Goal: Communication & Community: Answer question/provide support

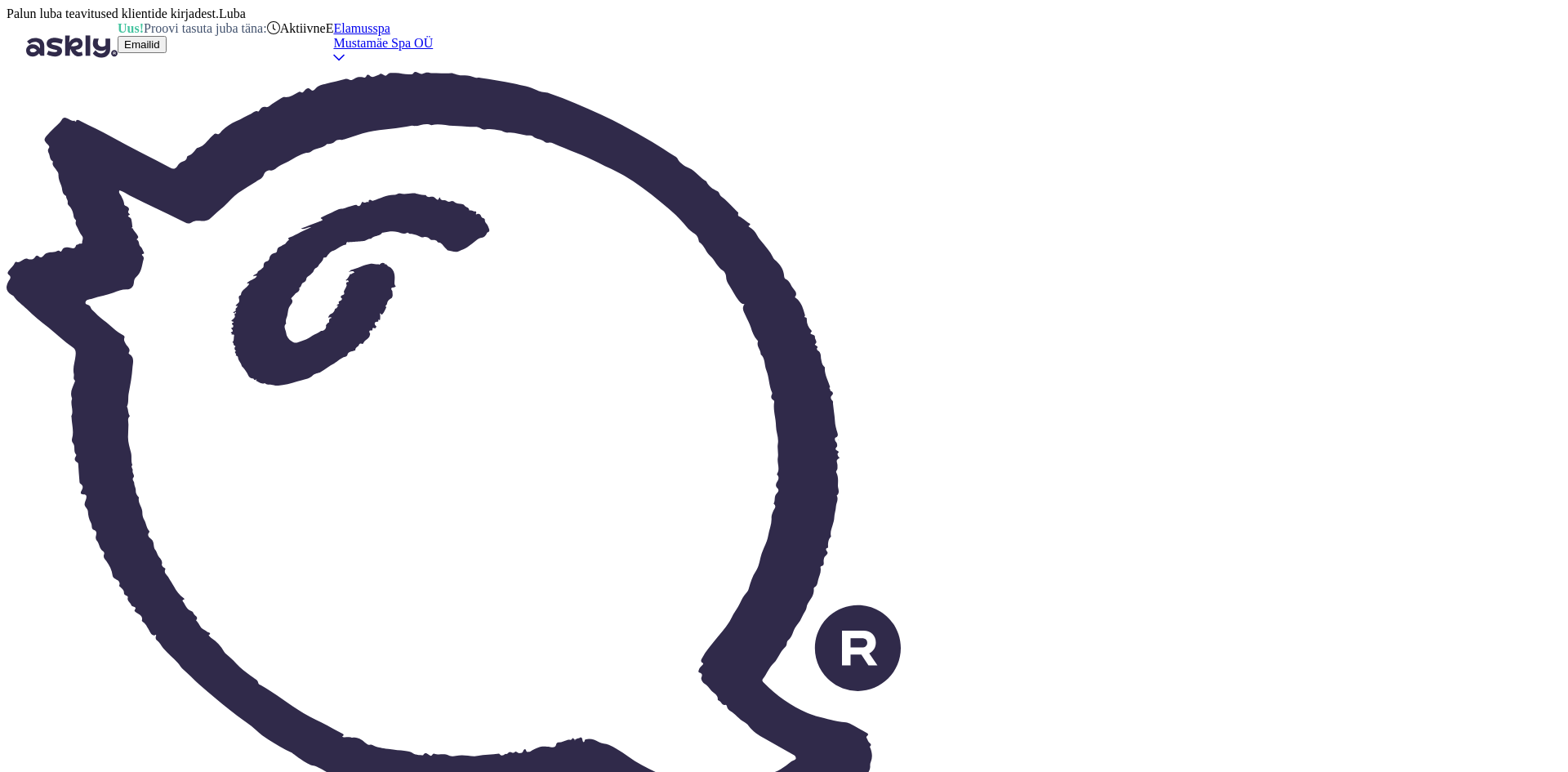
scroll to position [626, 0]
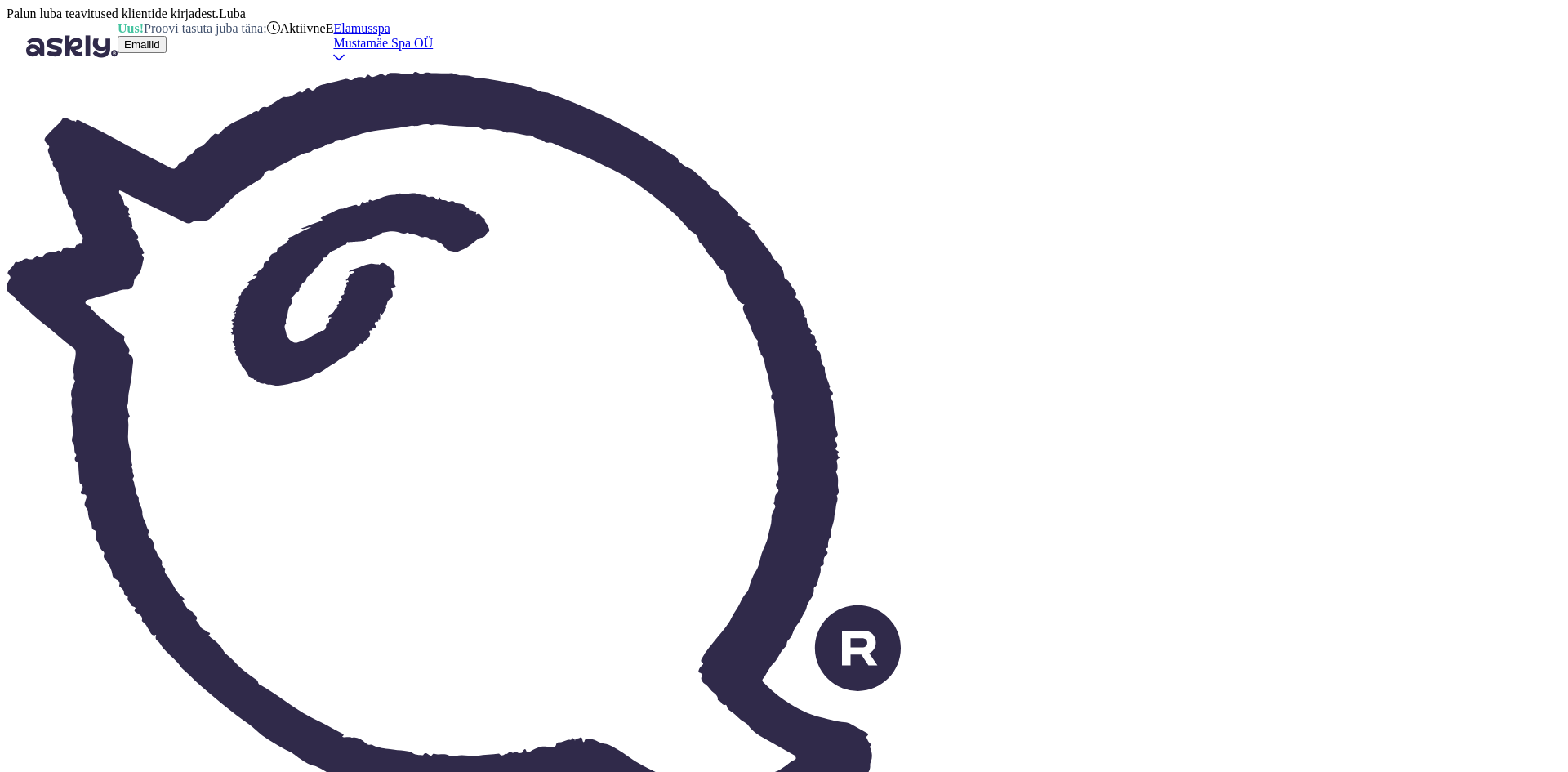
scroll to position [14320, 0]
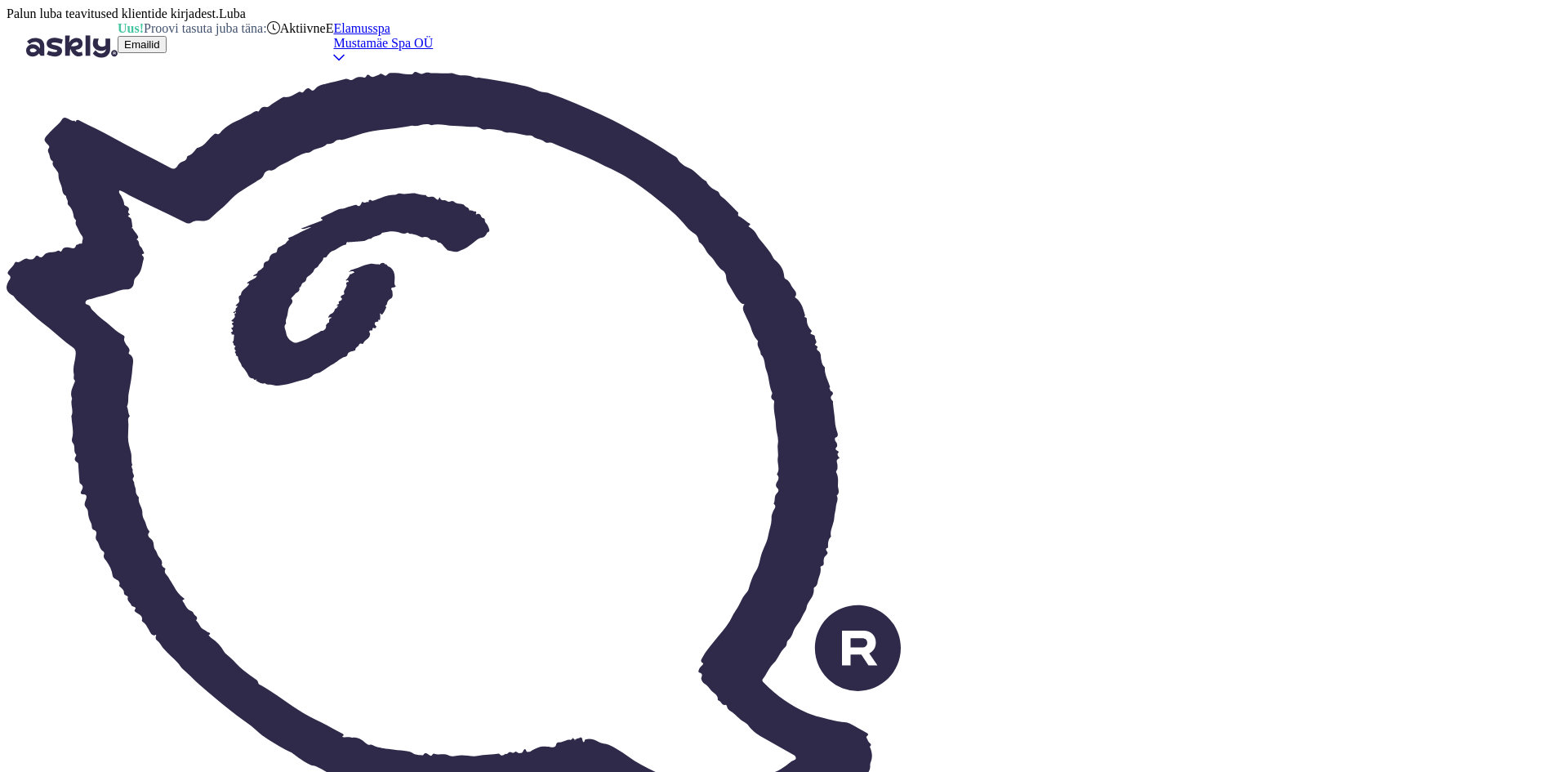
scroll to position [626, 0]
drag, startPoint x: 1370, startPoint y: 425, endPoint x: 1312, endPoint y: 432, distance: 58.4
copy p "55671871"
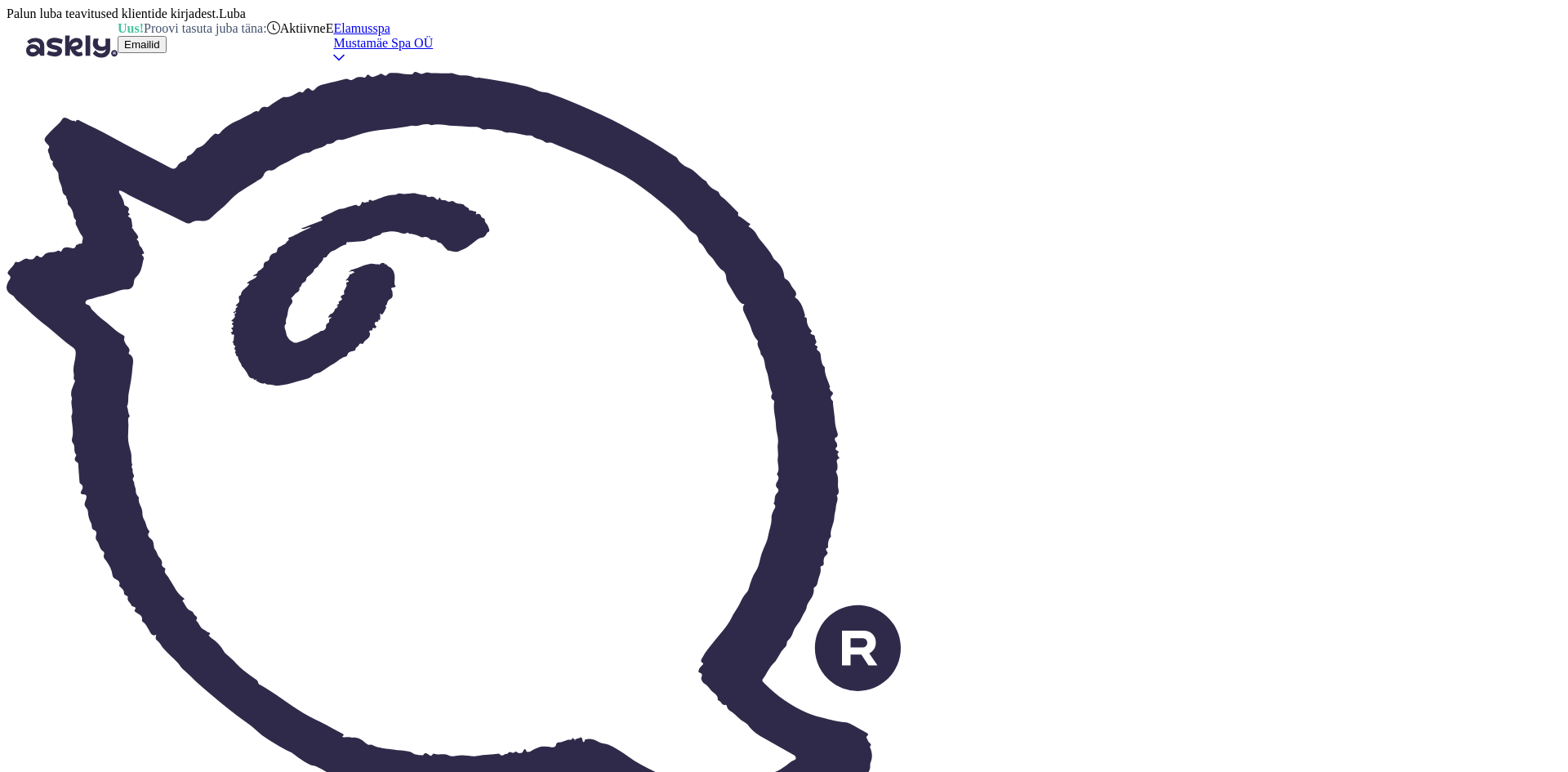
type textarea "[PERSON_NAME], [PERSON_NAME], et [PERSON_NAME] broneerinud [PERSON_NAME] nimele…"
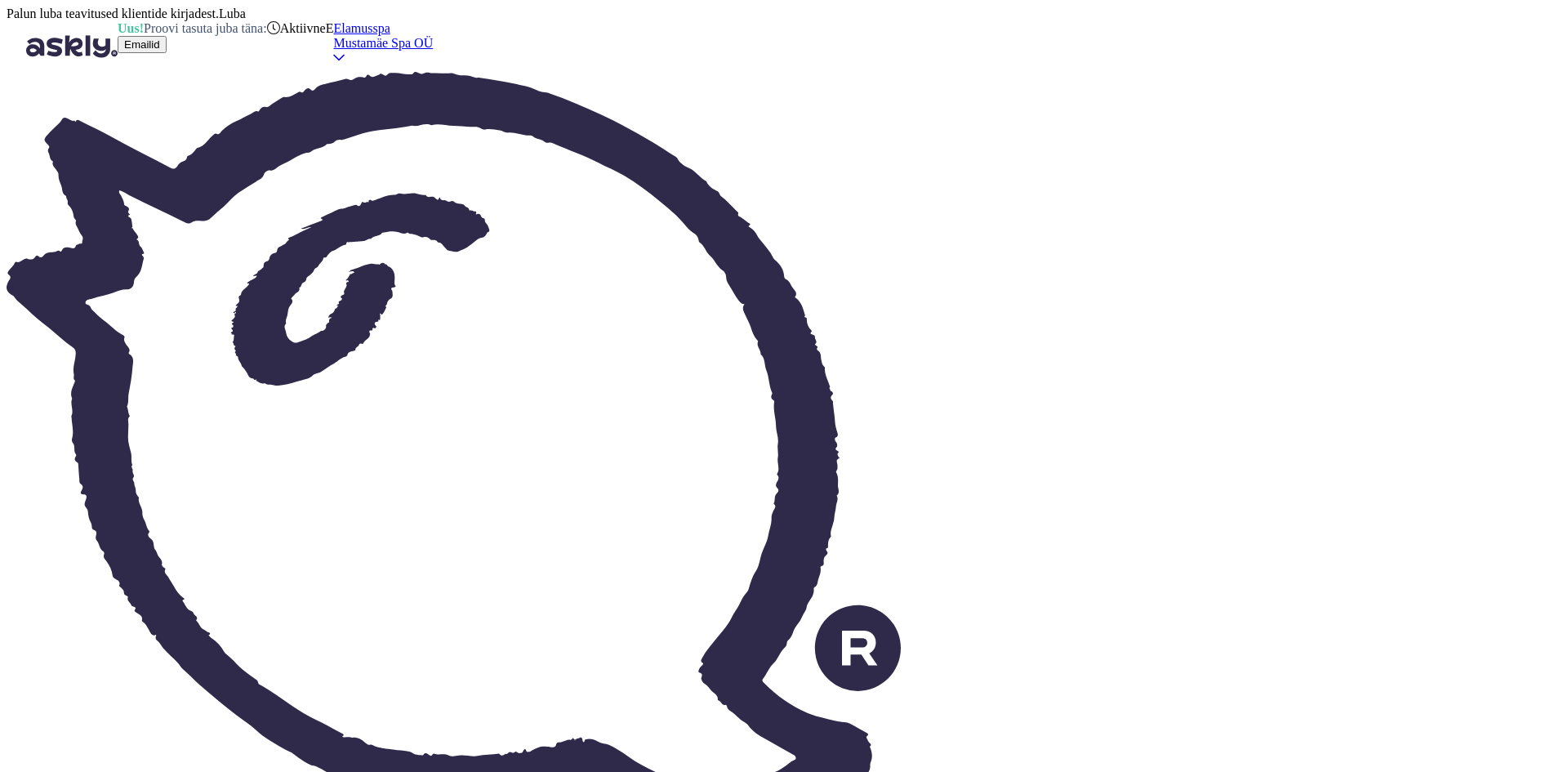
type textarea "Stebbys ostetud massaažipileti aktiveerimiseks on vajalik esitada [PERSON_NAME]…"
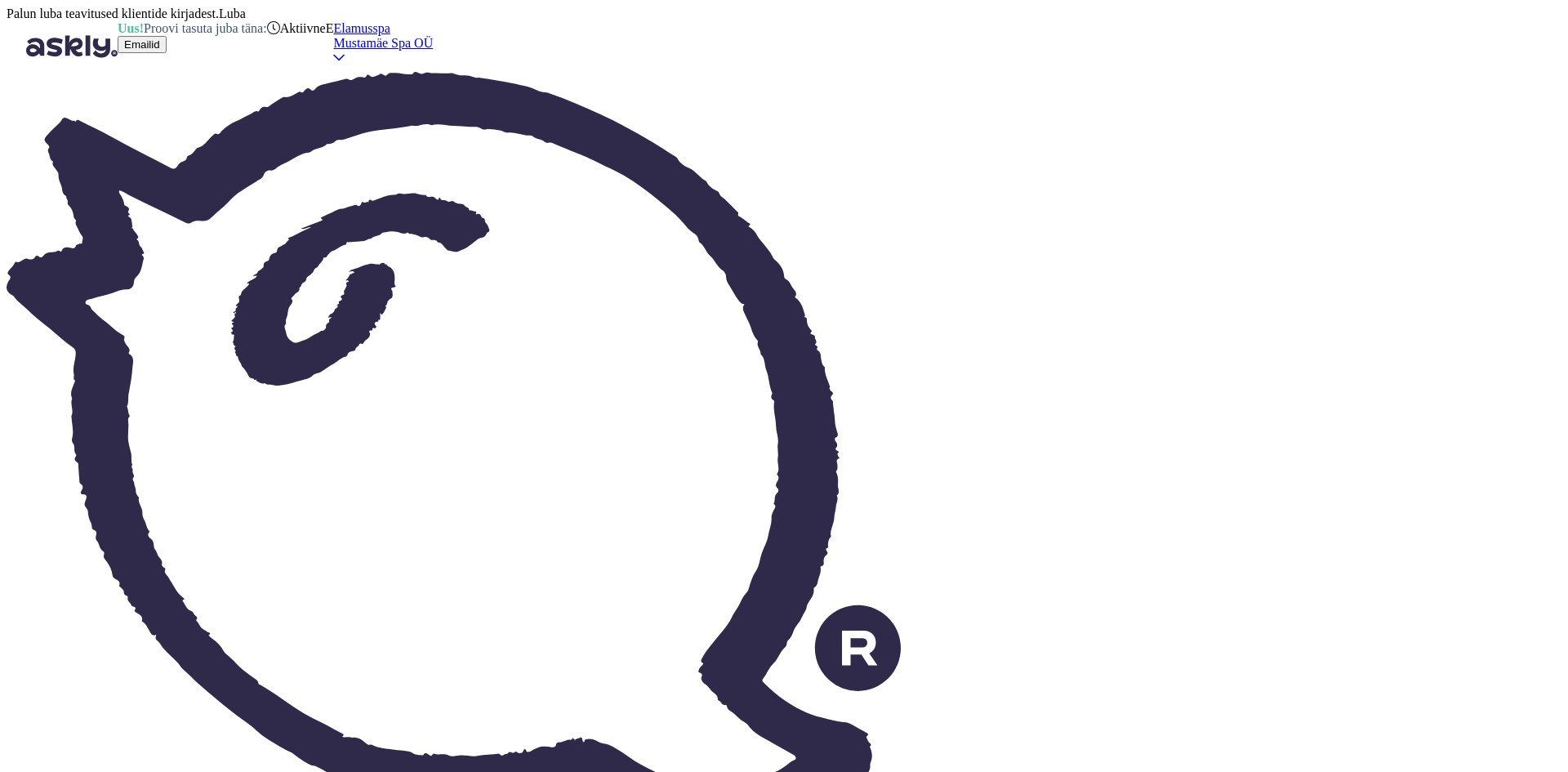
scroll to position [13208, 0]
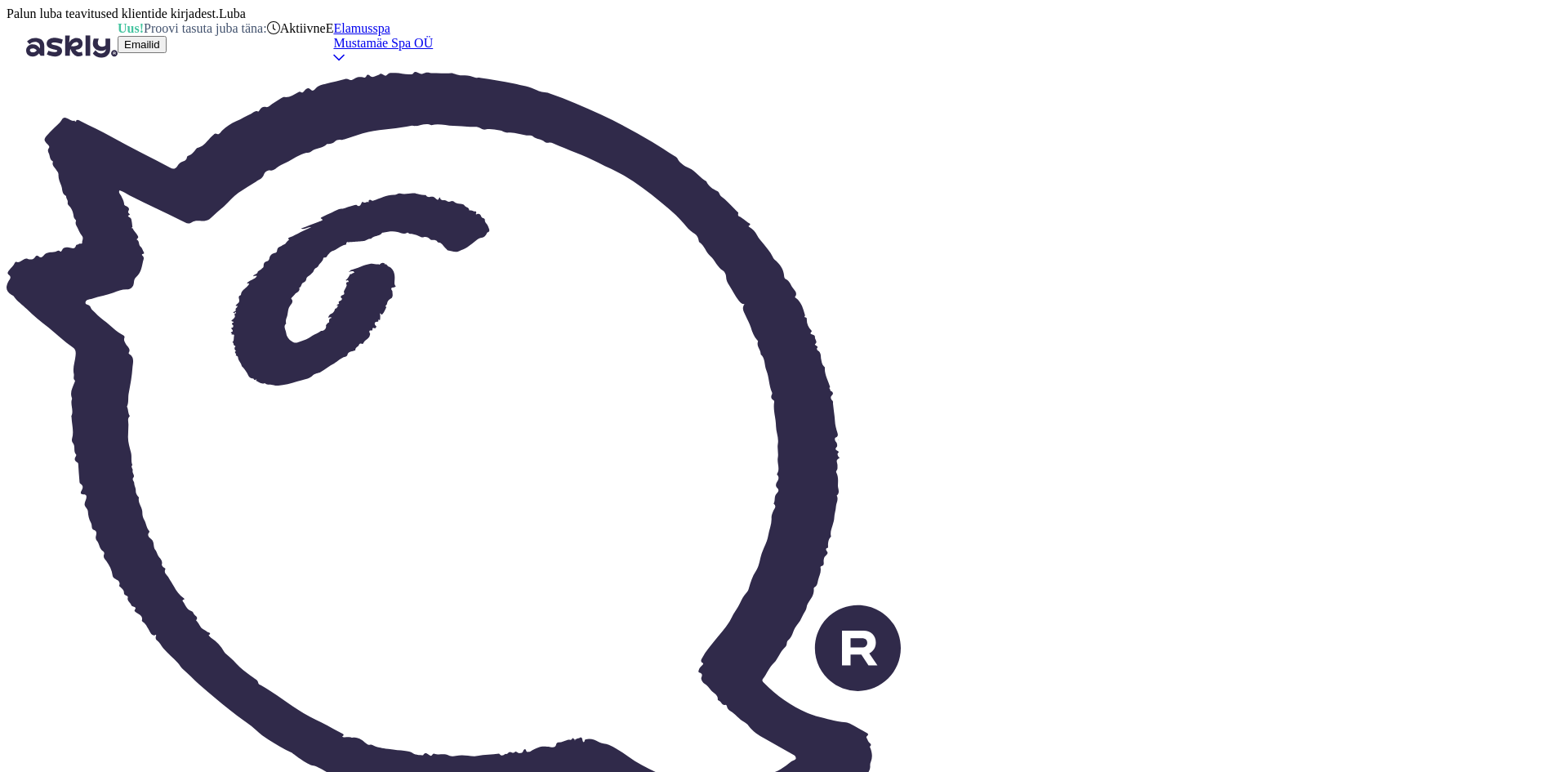
scroll to position [0, 0]
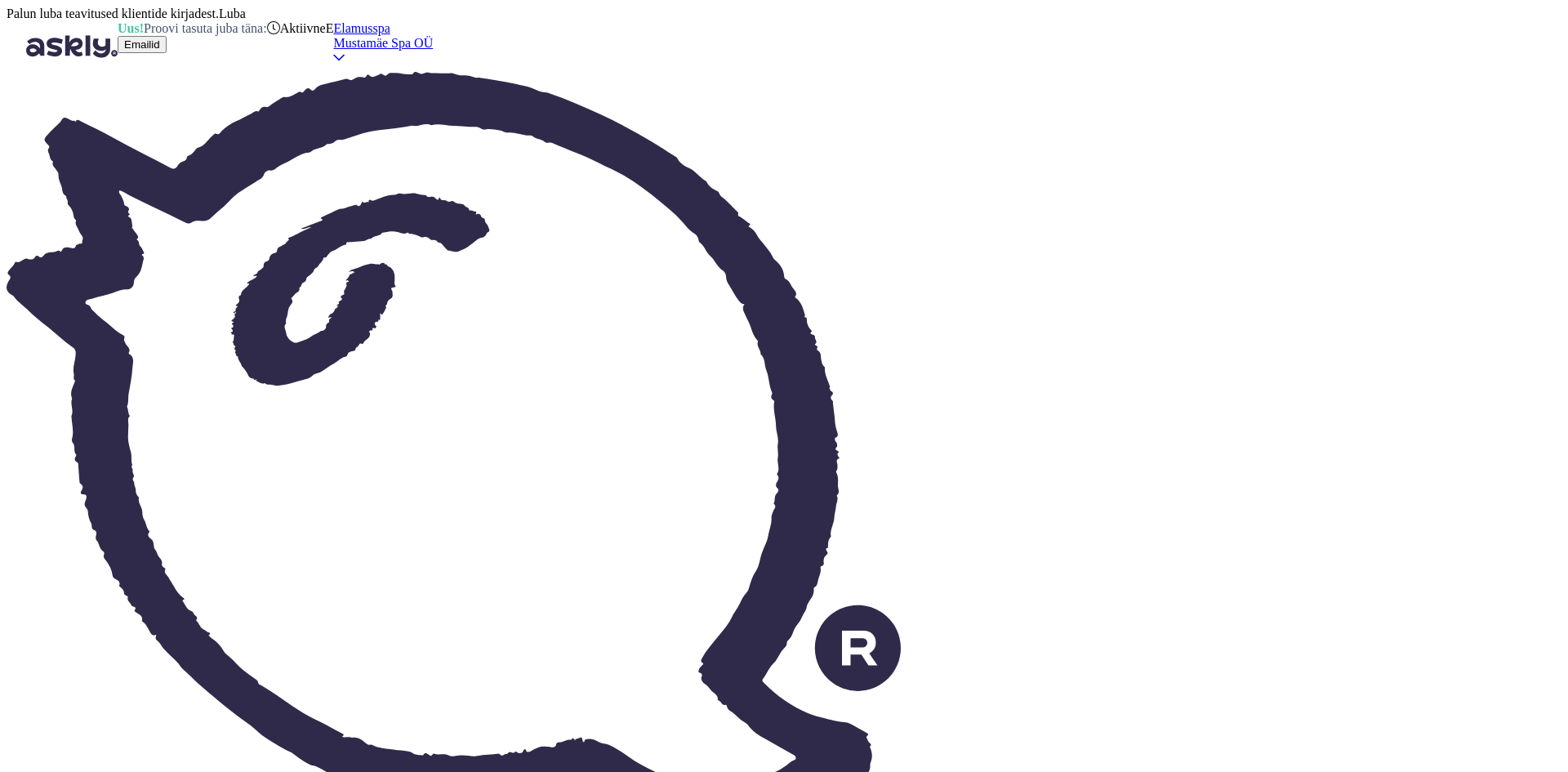
scroll to position [0, 0]
drag, startPoint x: 415, startPoint y: 504, endPoint x: 479, endPoint y: 507, distance: 64.1
copy span "36701250284"
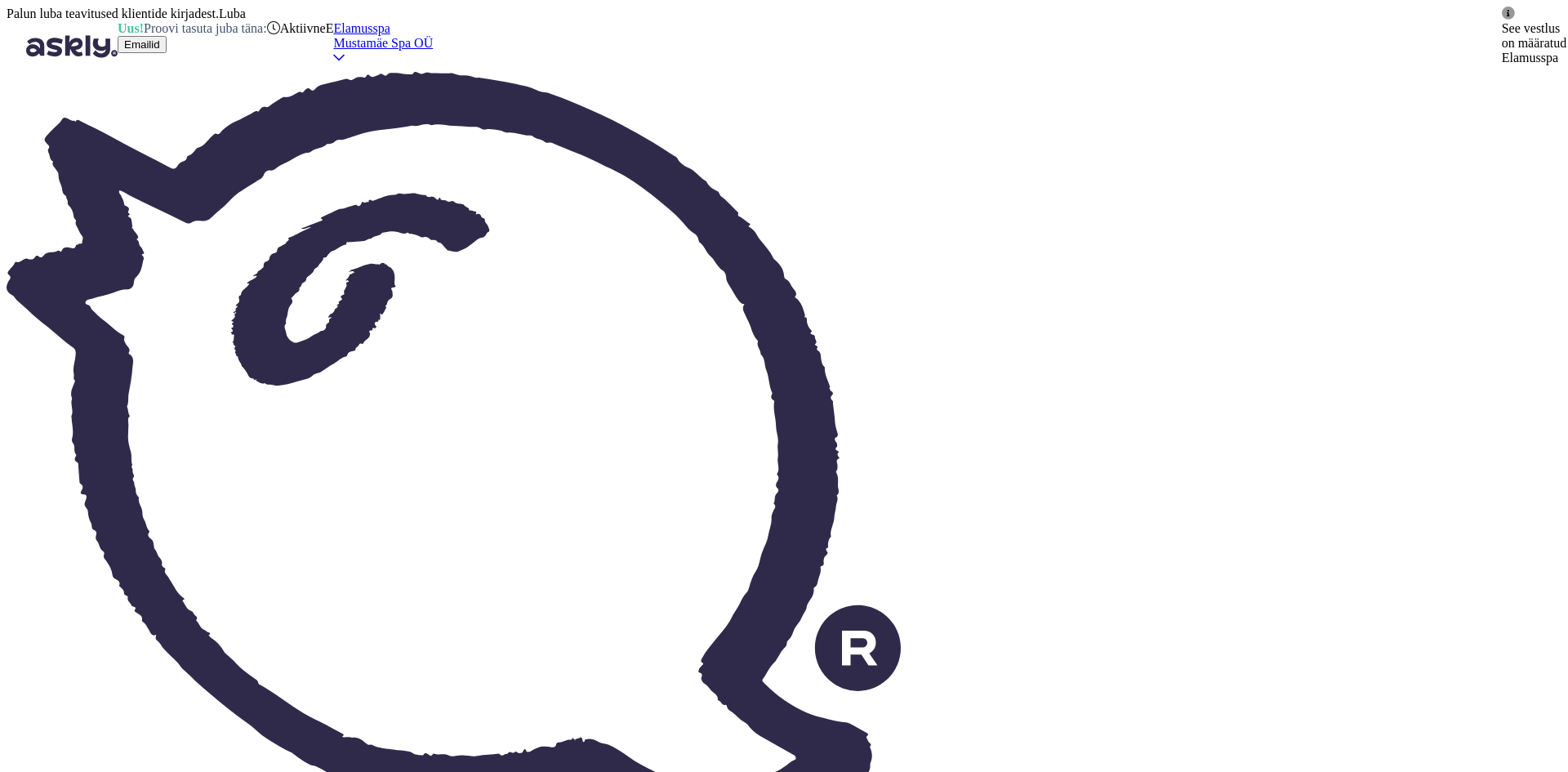
scroll to position [352, 0]
type textarea "Tere, [PERSON_NAME]!"
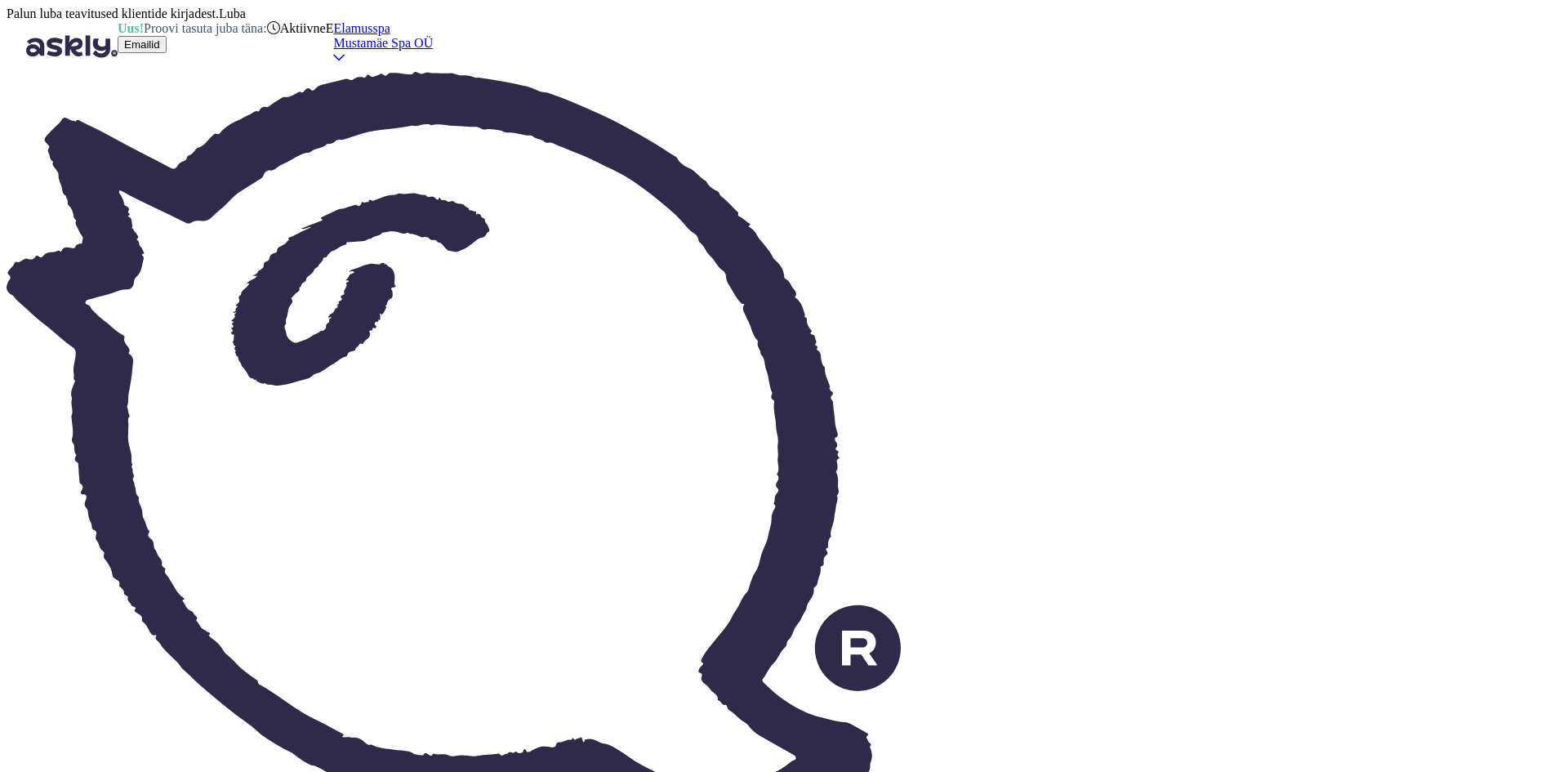
type input "est"
type textarea "Привет, [PERSON_NAME]!"
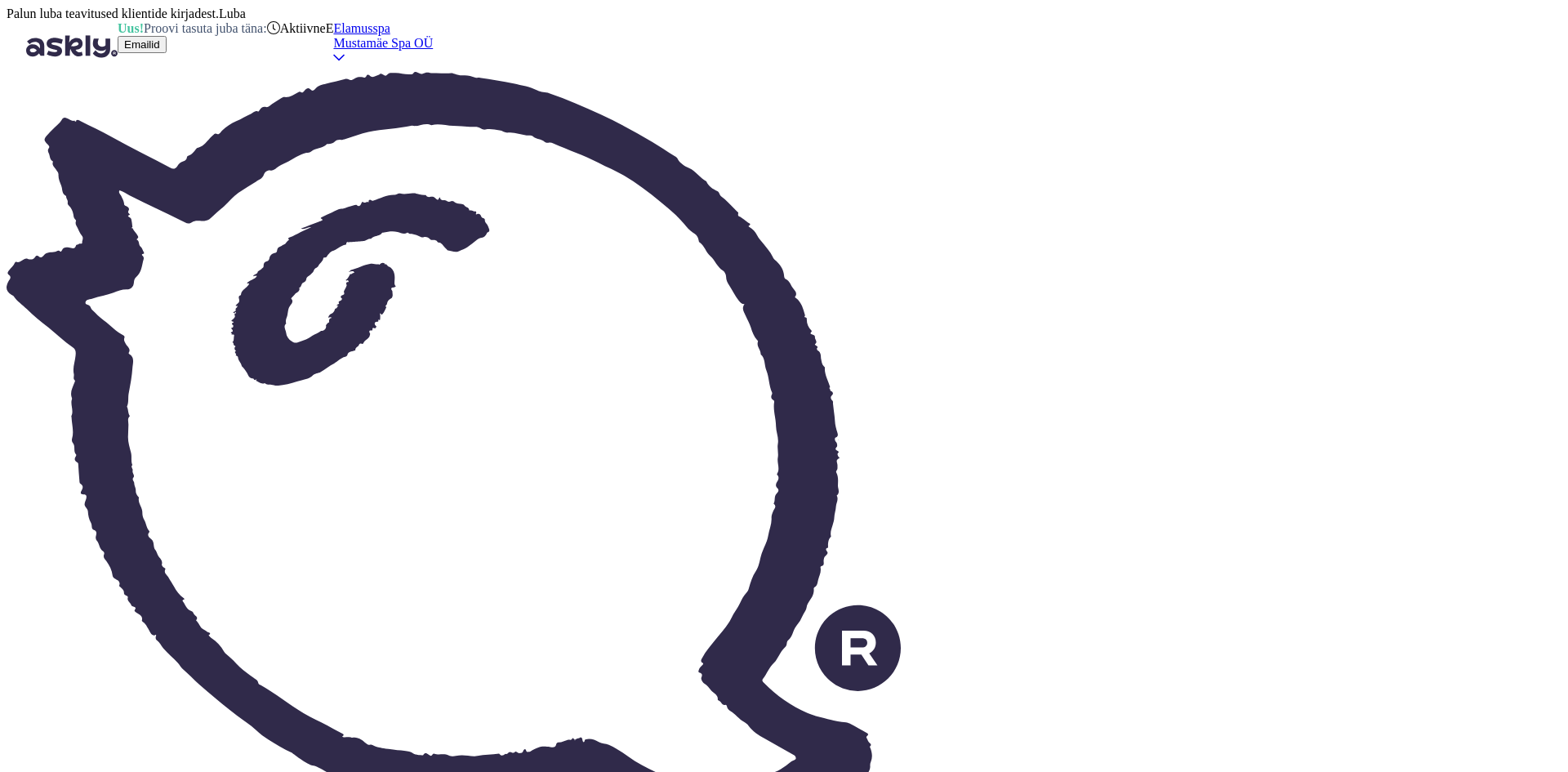
scroll to position [792, 0]
type textarea "Pikendasin"
type textarea "Я продлил"
type textarea "Pikendasin Teie"
type textarea "Я продлил ваш"
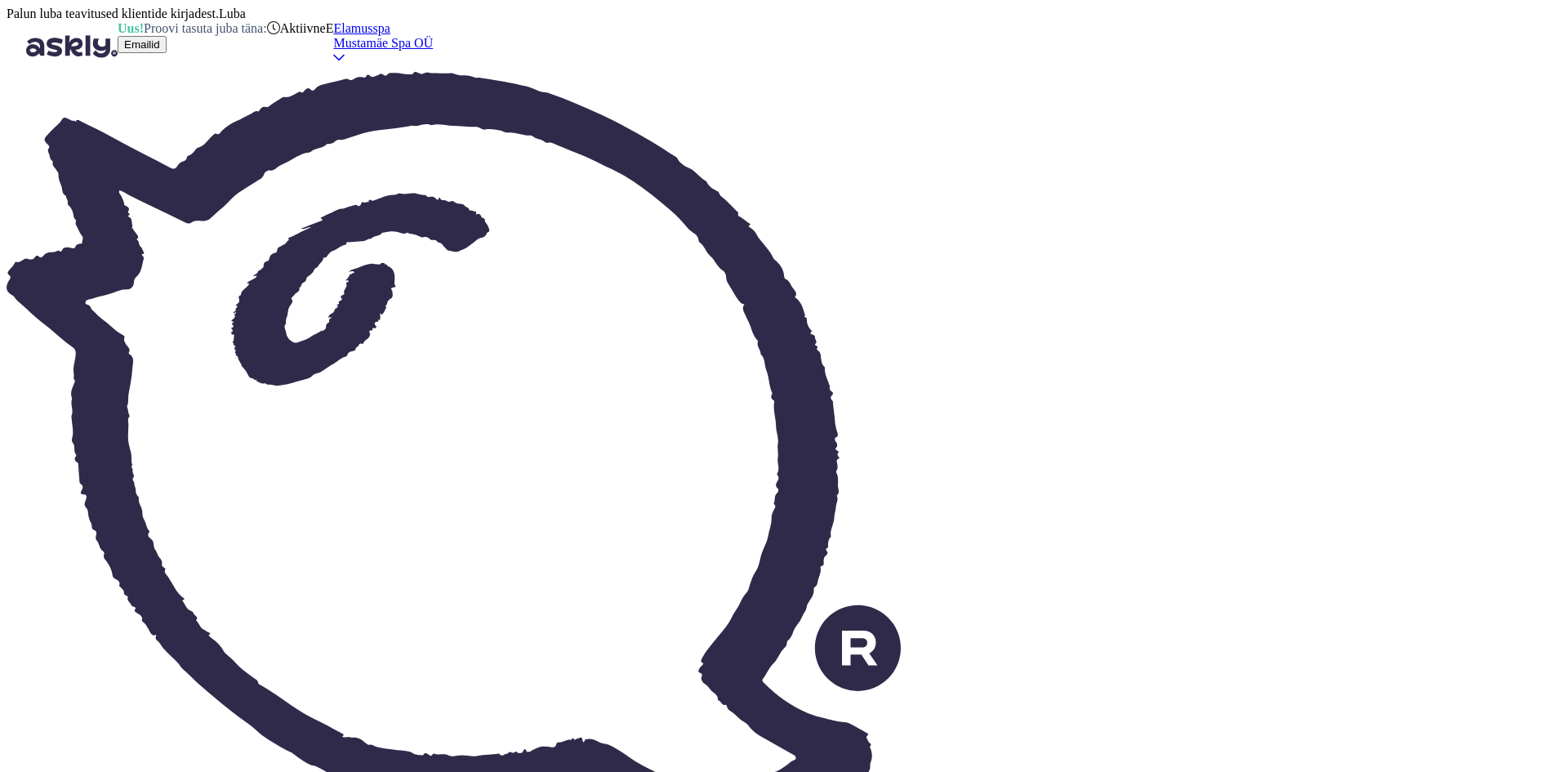
type textarea "Pikendasin Teie kaarti"
type textarea "Я продлил вашу карту."
type textarea "Pikendasin Teie kaarti kuni a"
type textarea "Я продлил вашу карту до"
type textarea "Pikendasin Teie kaarti kuni aasta"
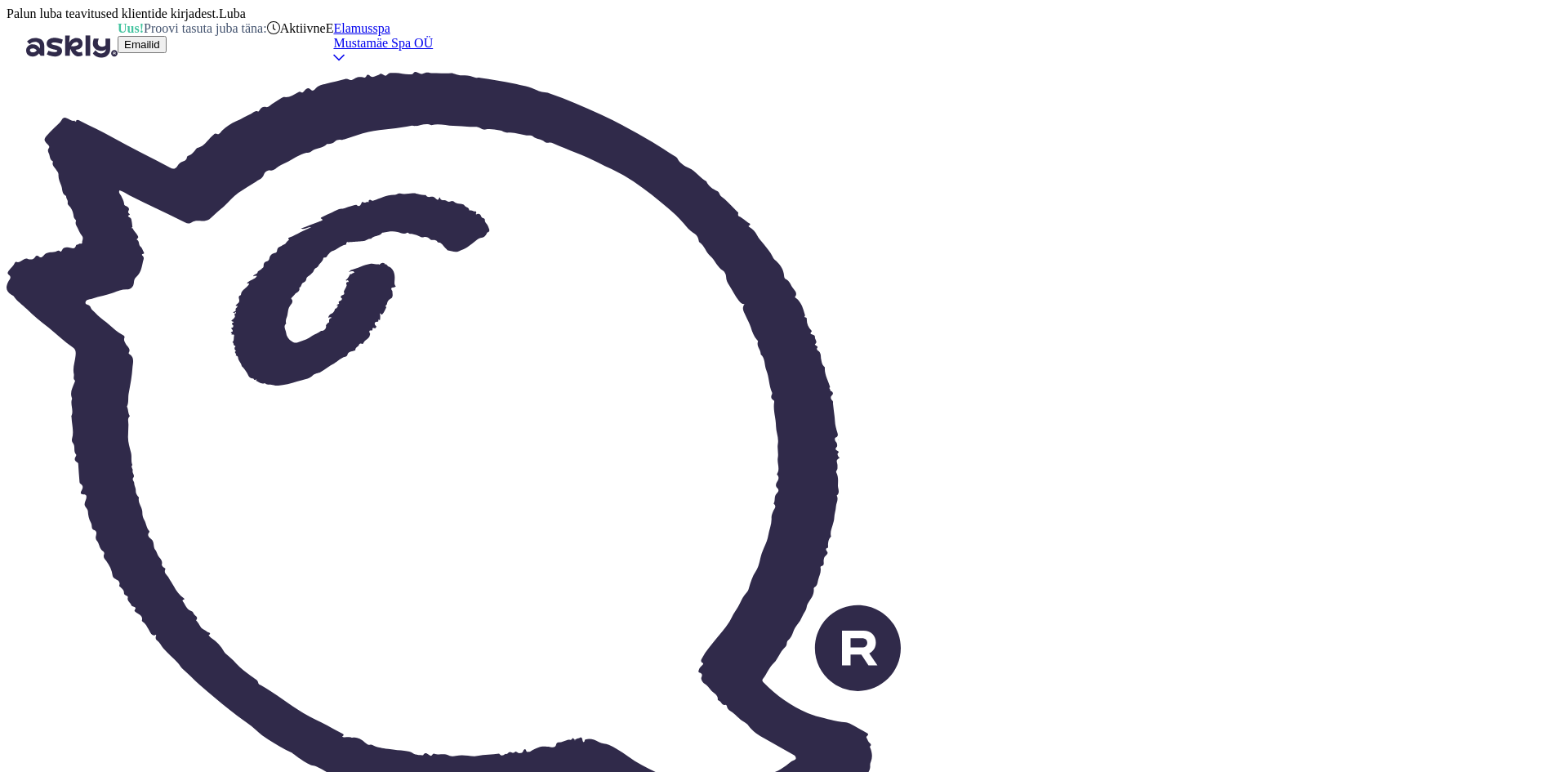
type textarea "Я продлил вашу карту на срок до года."
type textarea "[PERSON_NAME] Teie kaarti kuni aasta lõpuni."
type textarea "Я продлил вашу карту до конца года."
type textarea "[PERSON_NAME] Teie kaarti kuni aasta lõpuni. Loodan, e"
type textarea "Я продлил вашу карту до конца года. Надеюсь,"
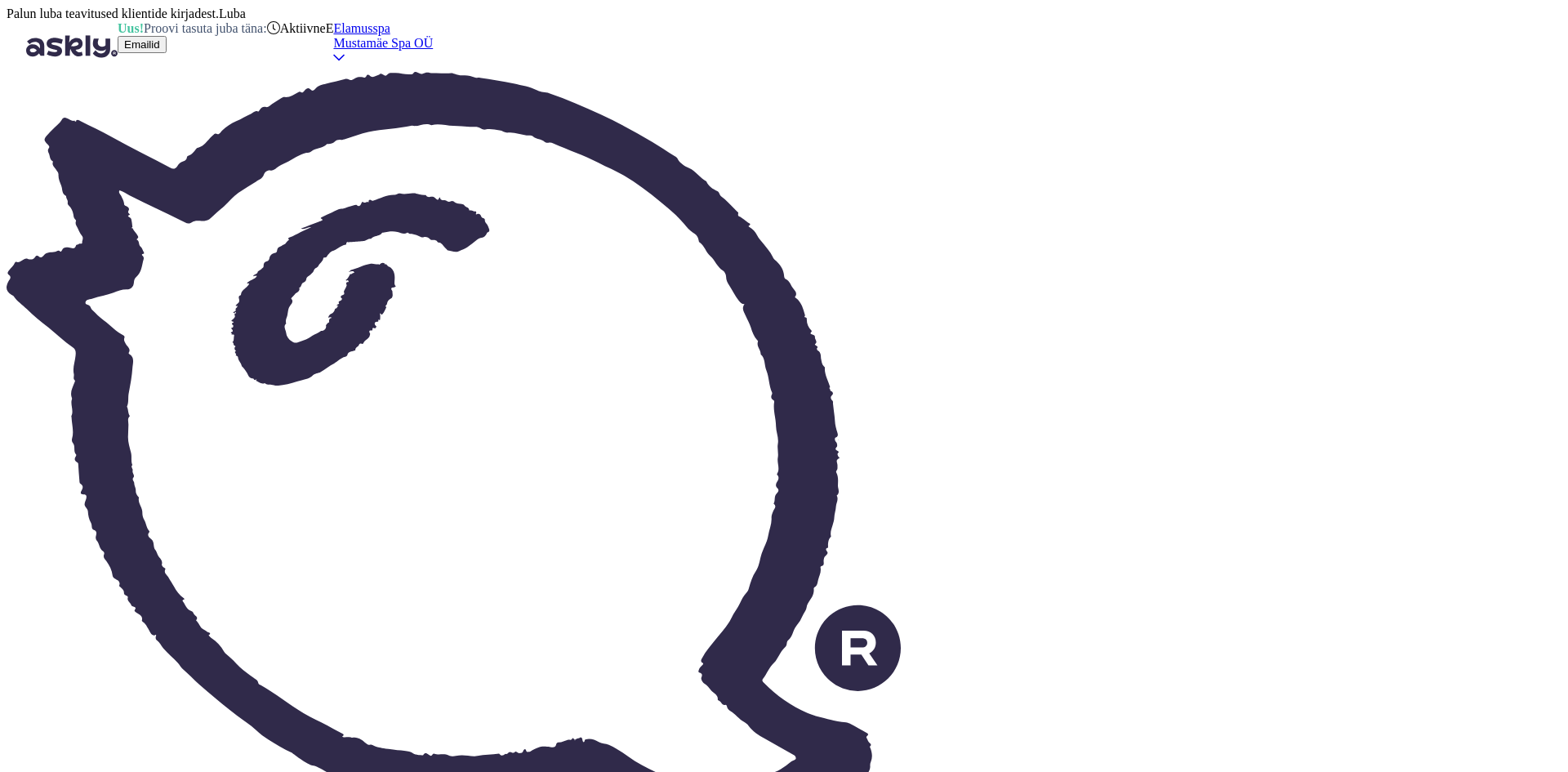
type textarea "[PERSON_NAME] Teie kaarti kuni aasta lõpuni. Loodan, et te"
type textarea "Я продлил вашу карту до конца года. Надеюсь, что"
type textarea "[PERSON_NAME] Teie kaarti kuni aasta lõpuni. Loodan, et tervis o"
type textarea "Я продлил твою карту до конца года. Надеюсь, ты здоров."
type textarea "[PERSON_NAME] Teie kaarti kuni aasta lõpuni. Loodan, et tervis on n"
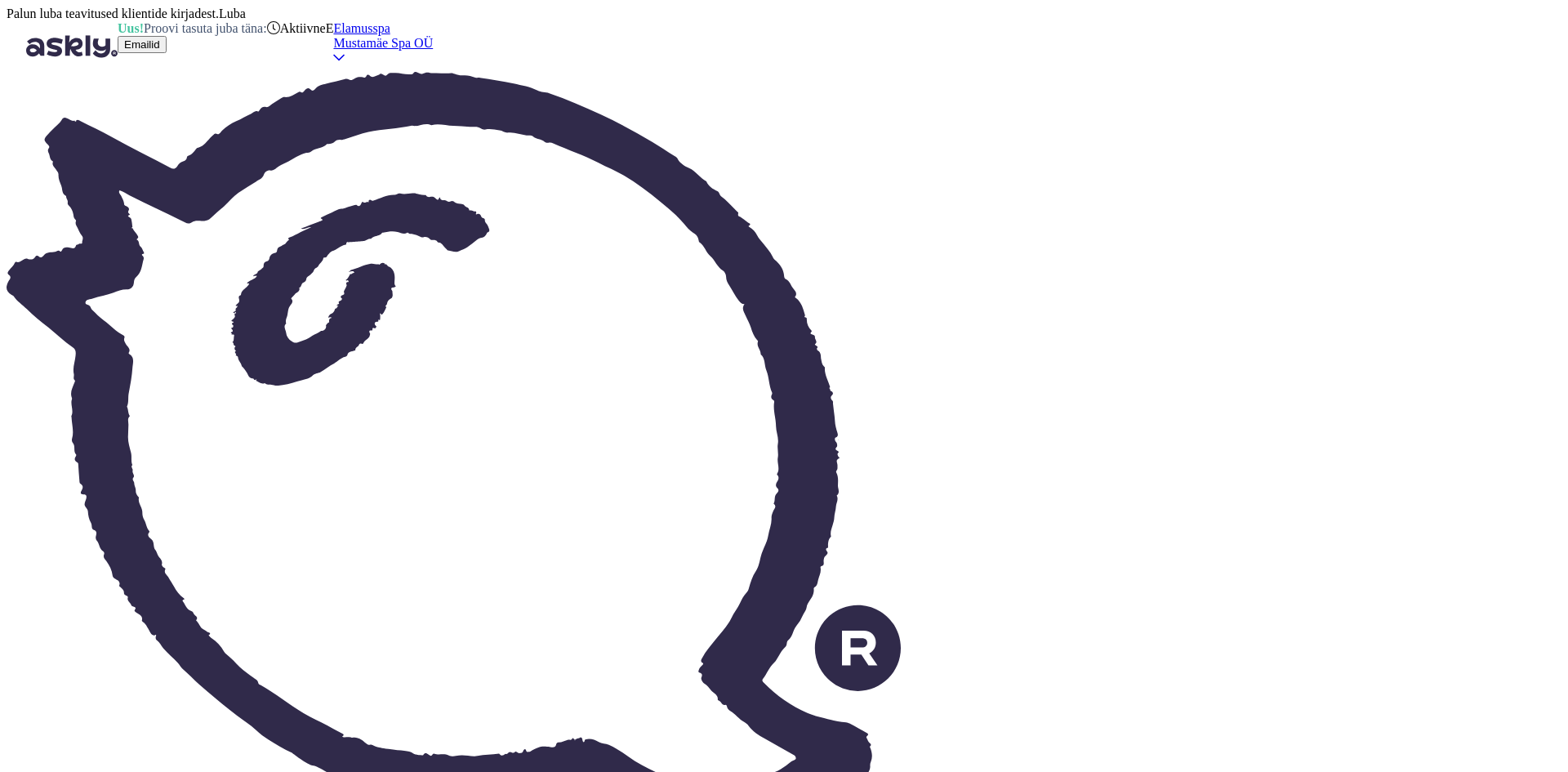
type textarea "Я продлил вашу карту до конца года. Надеюсь, у вас всё хорошо со здоровьем."
type textarea "[PERSON_NAME] Teie kaarti kuni aasta lõpuni. Loodan, et tervis on nüüd"
type textarea "Я продлил вашу карту до конца года. Надеюсь, теперь у вас всё хорошо со здоровь…"
type textarea "[PERSON_NAME] Teie kaarti kuni aasta lõpuni. Loodan, et tervis on nüüd parem j"
type textarea "Я продлил вашу карту до конца года. Надеюсь, теперь ваше здоровье лучше."
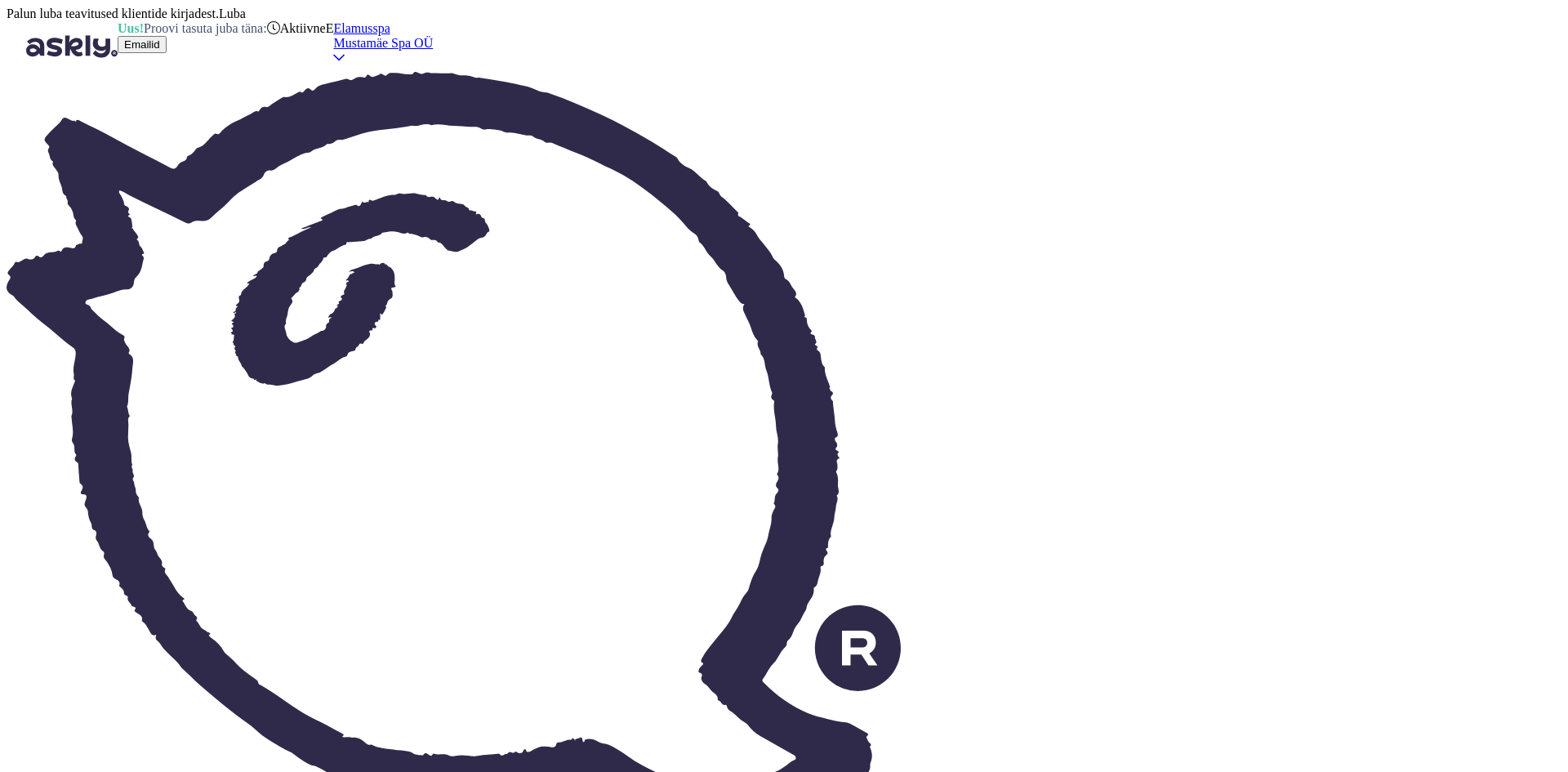
type textarea "[PERSON_NAME] Teie kaarti kuni aasta lõpuni. Loodan, et tervis on nüüd parem ja…"
type textarea "Я продлил вашу карту до конца года. Надеюсь, ваше здоровье улучшилось, и"
type textarea "[PERSON_NAME] Teie kaarti kuni aasta lõpuni. Loodan, et tervis on nüüd parem ja…"
type textarea "Я продлил вашу карту до конца года. Надеюсь, теперь ваше здоровье улучшилось, и…"
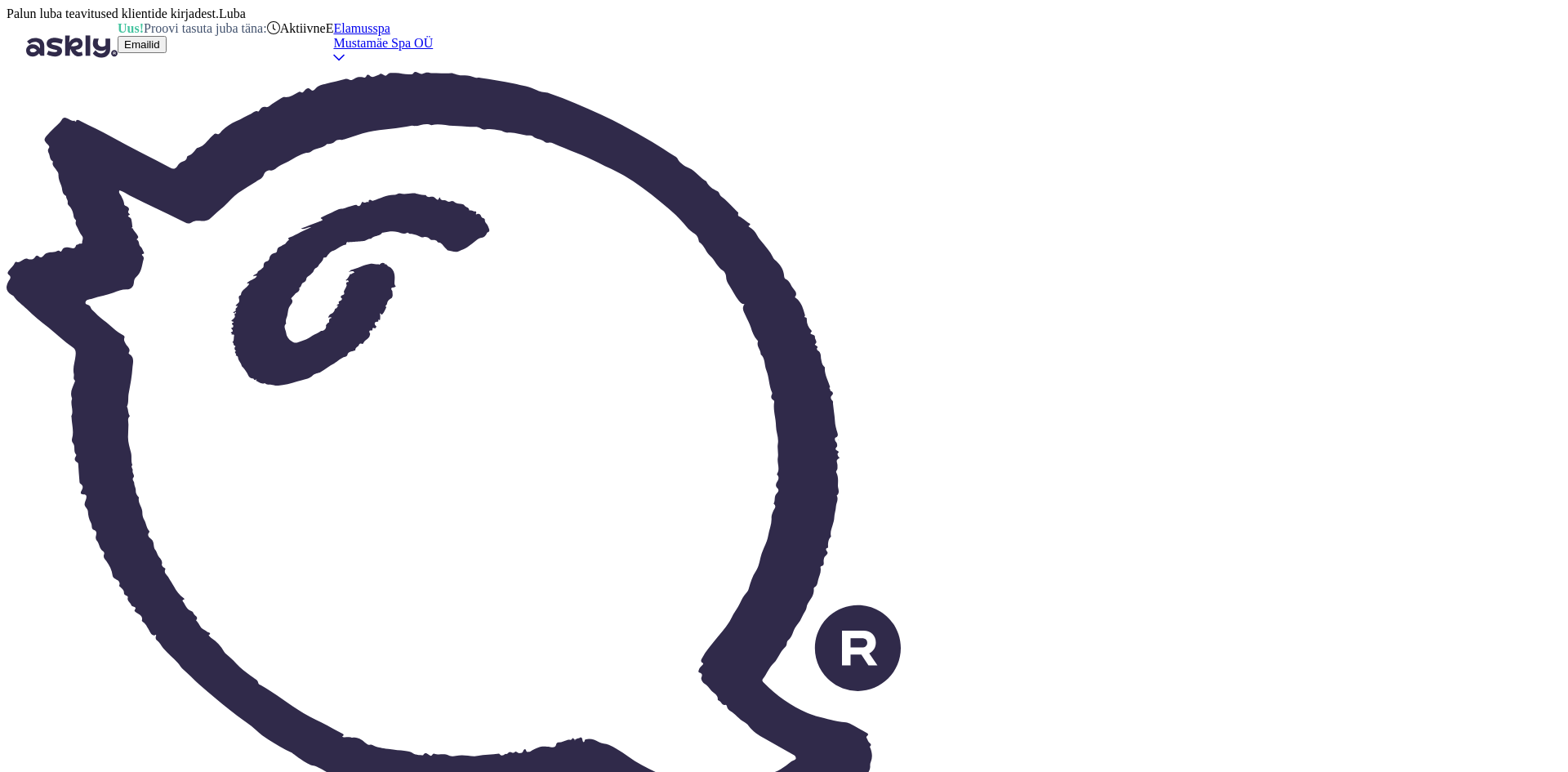
type textarea "[PERSON_NAME] Teie kaarti kuni aasta lõpuni. Loodan, et tervis on nüüd parem ja…"
type textarea "Я продлил вашу карту до конца года. Надеюсь, теперь ваше здоровье улучшилось, и…"
type textarea "[PERSON_NAME] Teie kaarti kuni aasta lõpuni. Loodan, et tervis on nüüd parem ja…"
type textarea "Я продлил вашу карту до конца года. Надеюсь, теперь ваше здоровье улучшилось, и…"
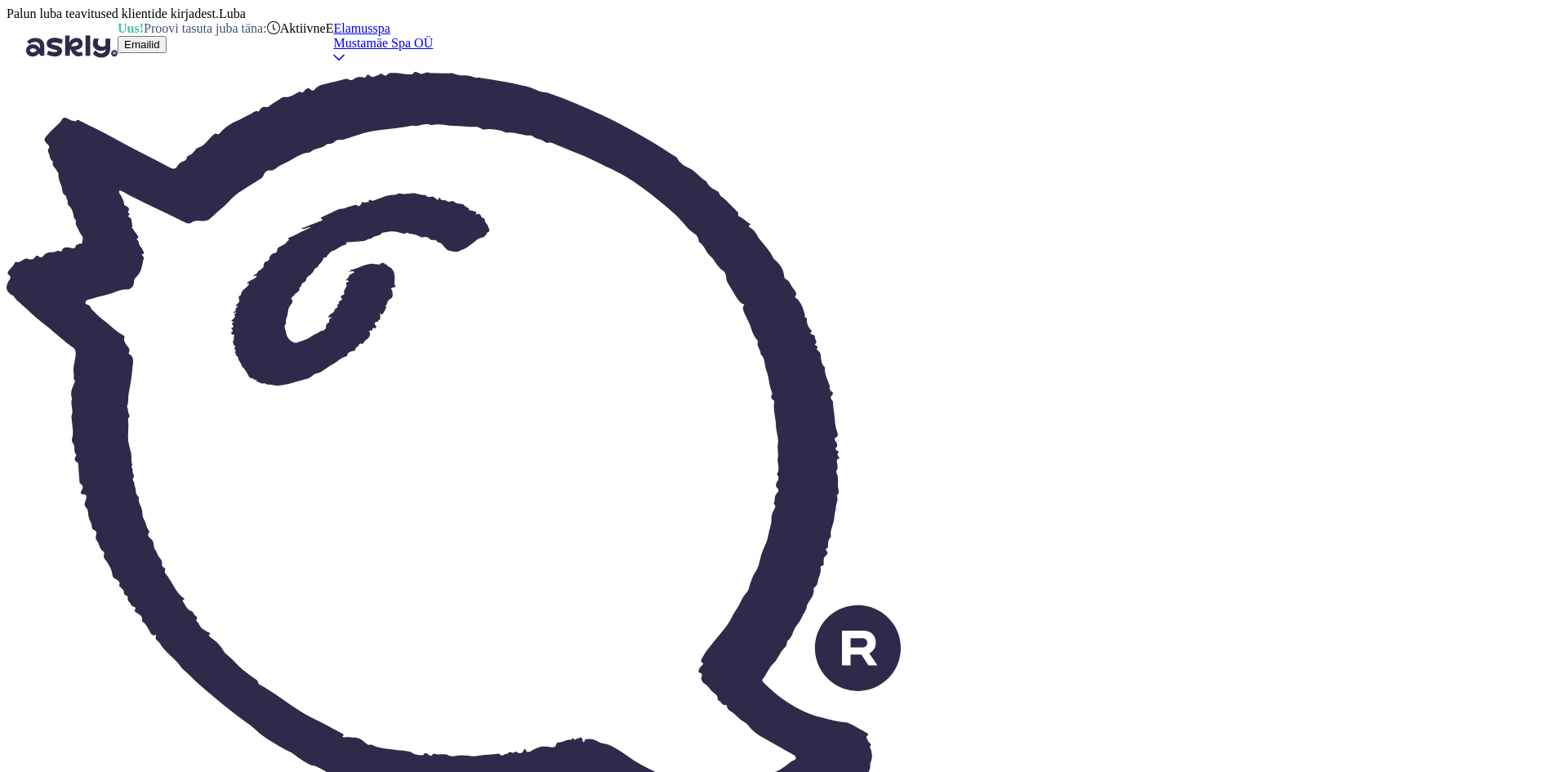
type textarea "[PERSON_NAME] Teie 10kaarti kuni aasta lõpuni. Loodan, et tervis on nüüd parem …"
type textarea "Я продлил ваш 10-дневный проездной до конца года. Надеюсь, ваше здоровье улучши…"
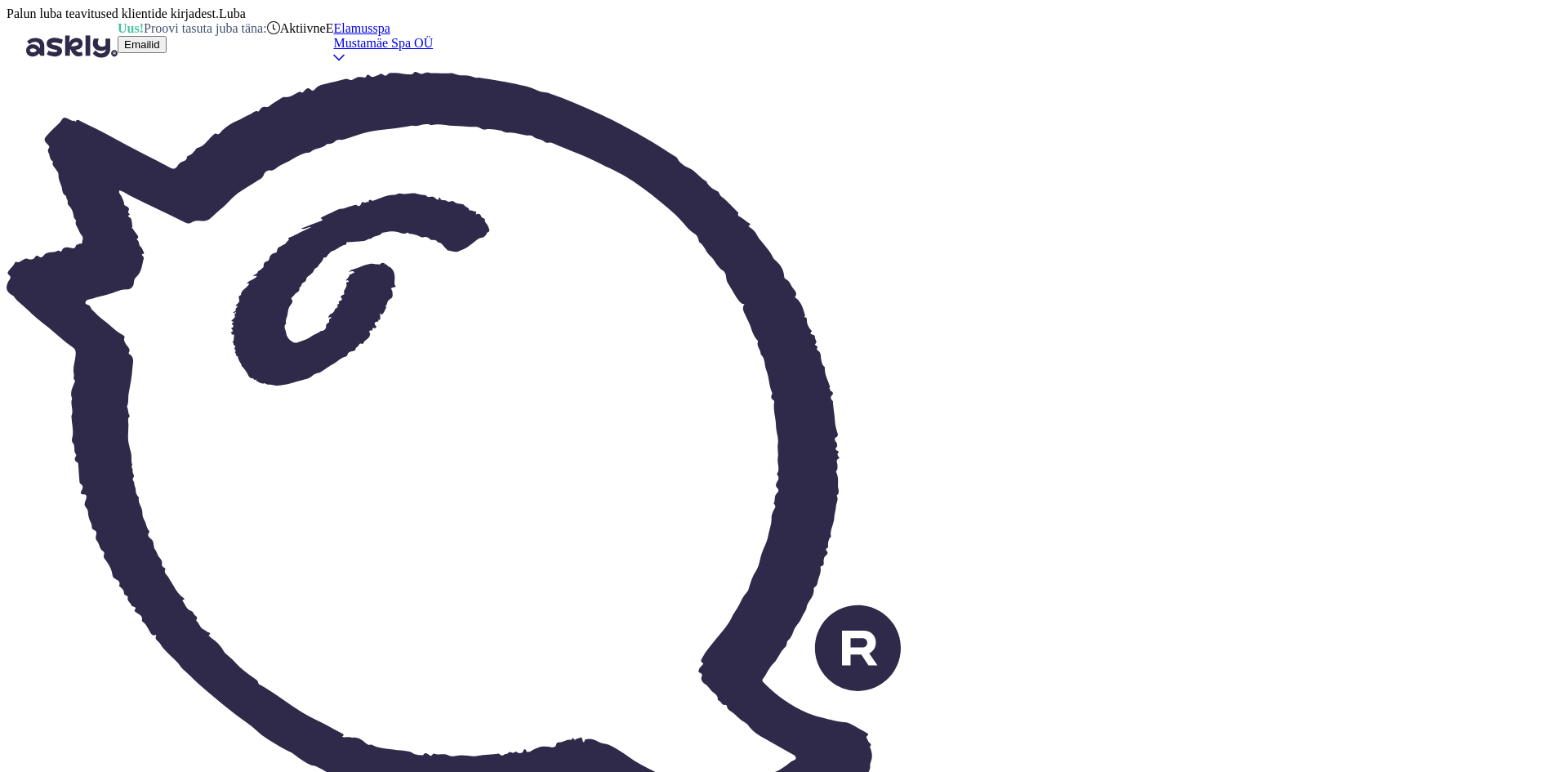
type textarea "Pikendasin Teie 10-korra kaarti kuni aasta lõpuni. Loodan, et tervis on nüüd pa…"
type textarea "Я продлил ваш 10-разовый проездной до конца года. Надеюсь, ваше здоровье улучши…"
type textarea "Pikendasin Teie 10-korra teenuskaarti kuni aasta lõpuni. Loodan, et tervis on n…"
type textarea "Я продлил ваш 10-разовый проездной до конца года. Надеюсь, теперь ваше здоровье…"
type textarea "Pikendasin Teie 10-korra spaakaarti kuni aasta lõpuni. Loodan, et tervis on nüü…"
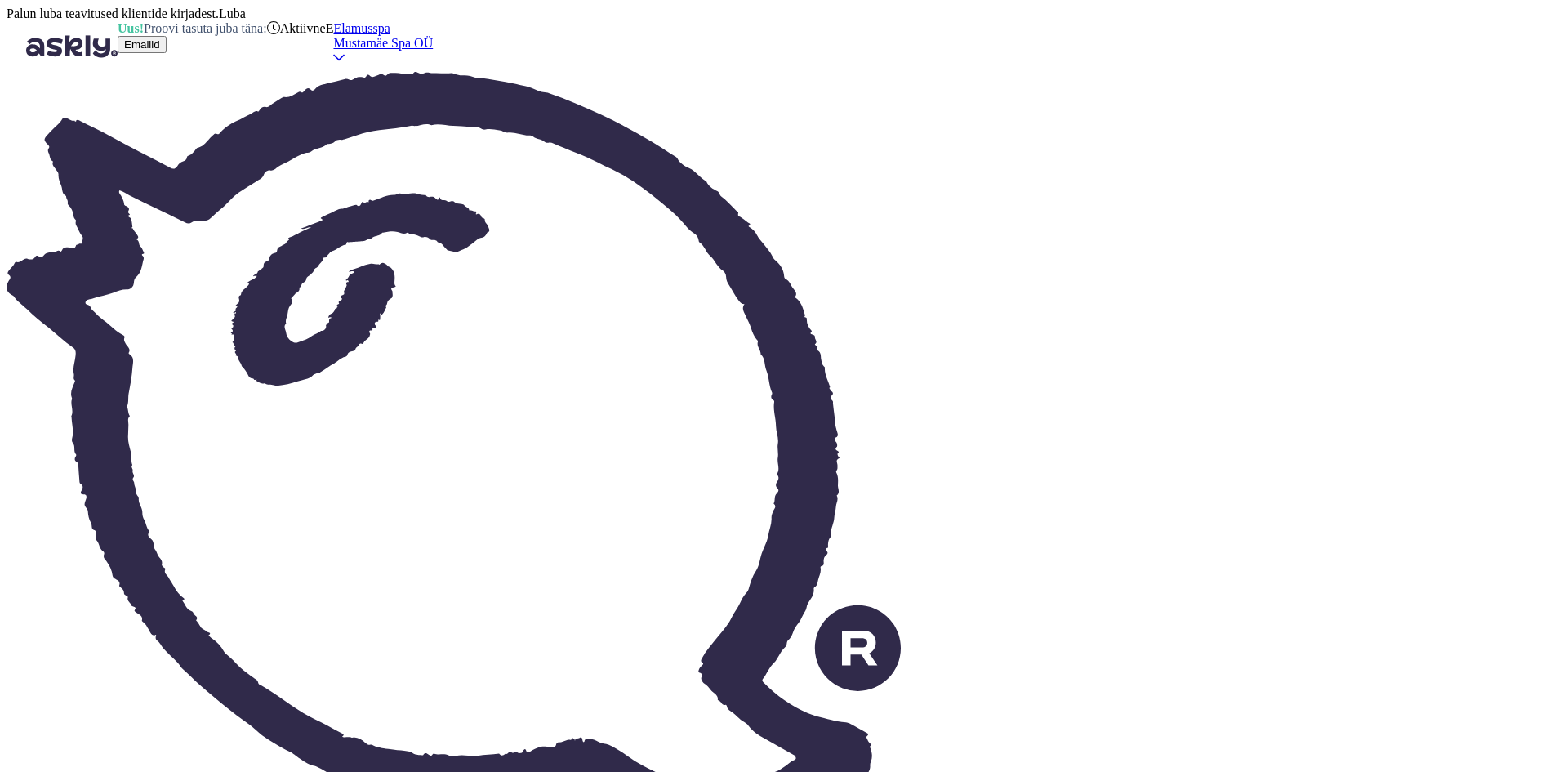
type textarea "Я продлил вашу 10-разовую карту на спа до конца года. Надеюсь, теперь ваше здор…"
type textarea "Pikendasin Teie 10-korra spaakaarti kuni aasta lõpuni. Loodan, et tervis on nüü…"
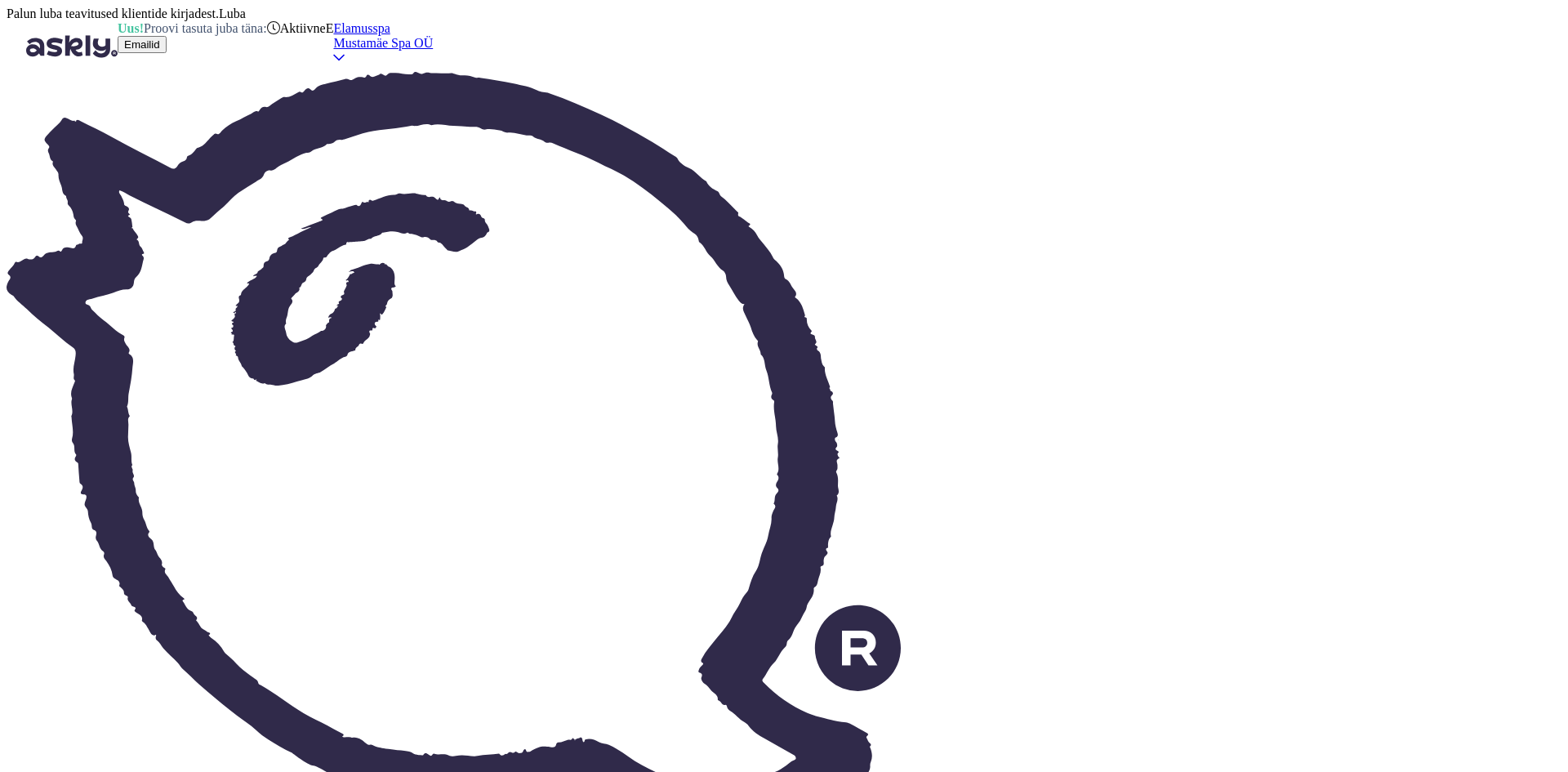
type textarea "Tervitades,"
type textarea "Привет"
type textarea "Tervitades,"
type textarea "Привет,"
type textarea "Tervitades, [PERSON_NAME]"
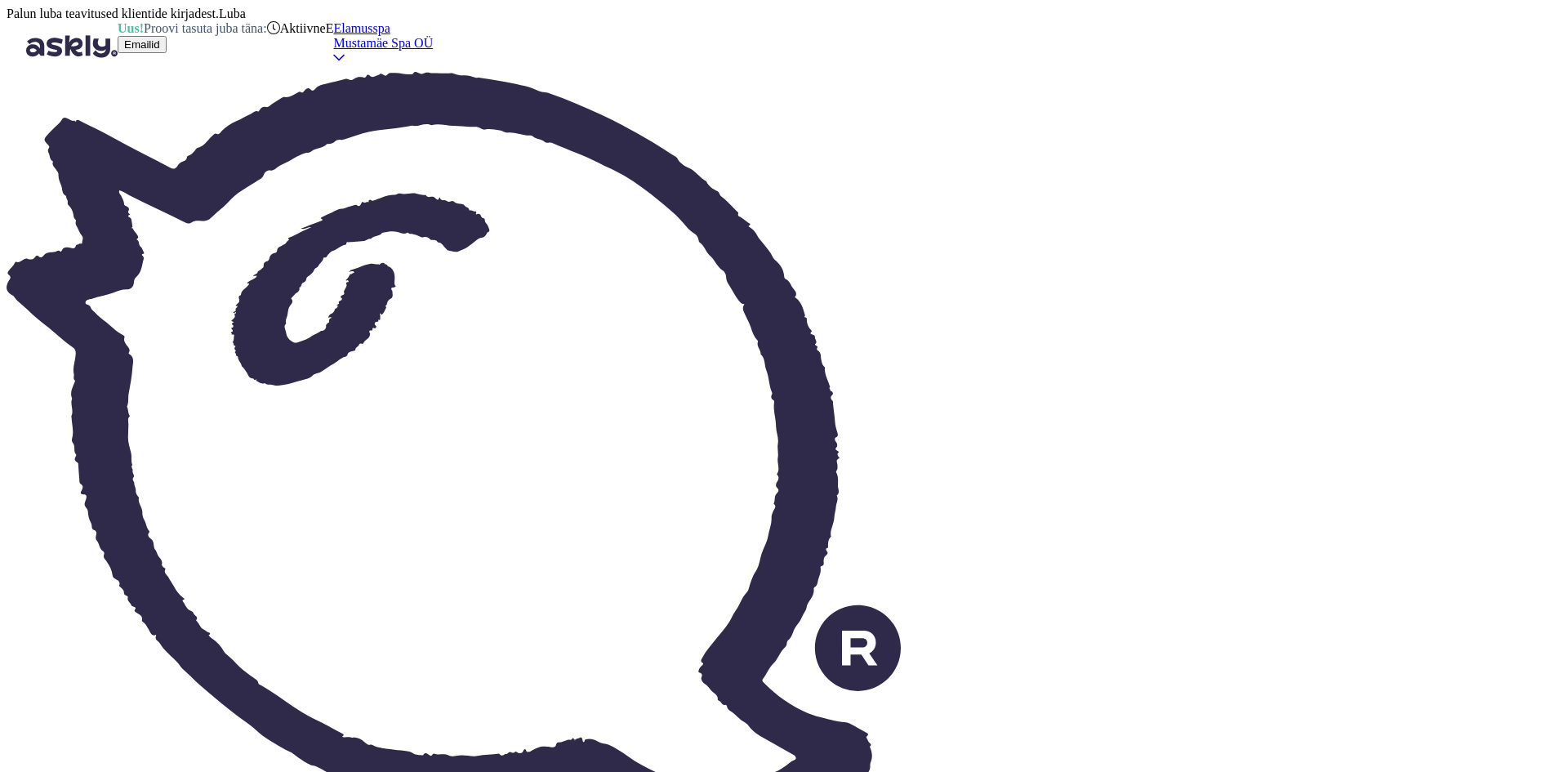
type textarea "С наилучшими пожеланиями, Кати"
type textarea "Tervitades, [PERSON_NAME]"
type textarea "С наилучшими пожеланиями, [PERSON_NAME]"
type textarea "Tervitades, [PERSON_NAME] Sp"
type textarea "С наилучшими пожеланиями, [PERSON_NAME]."
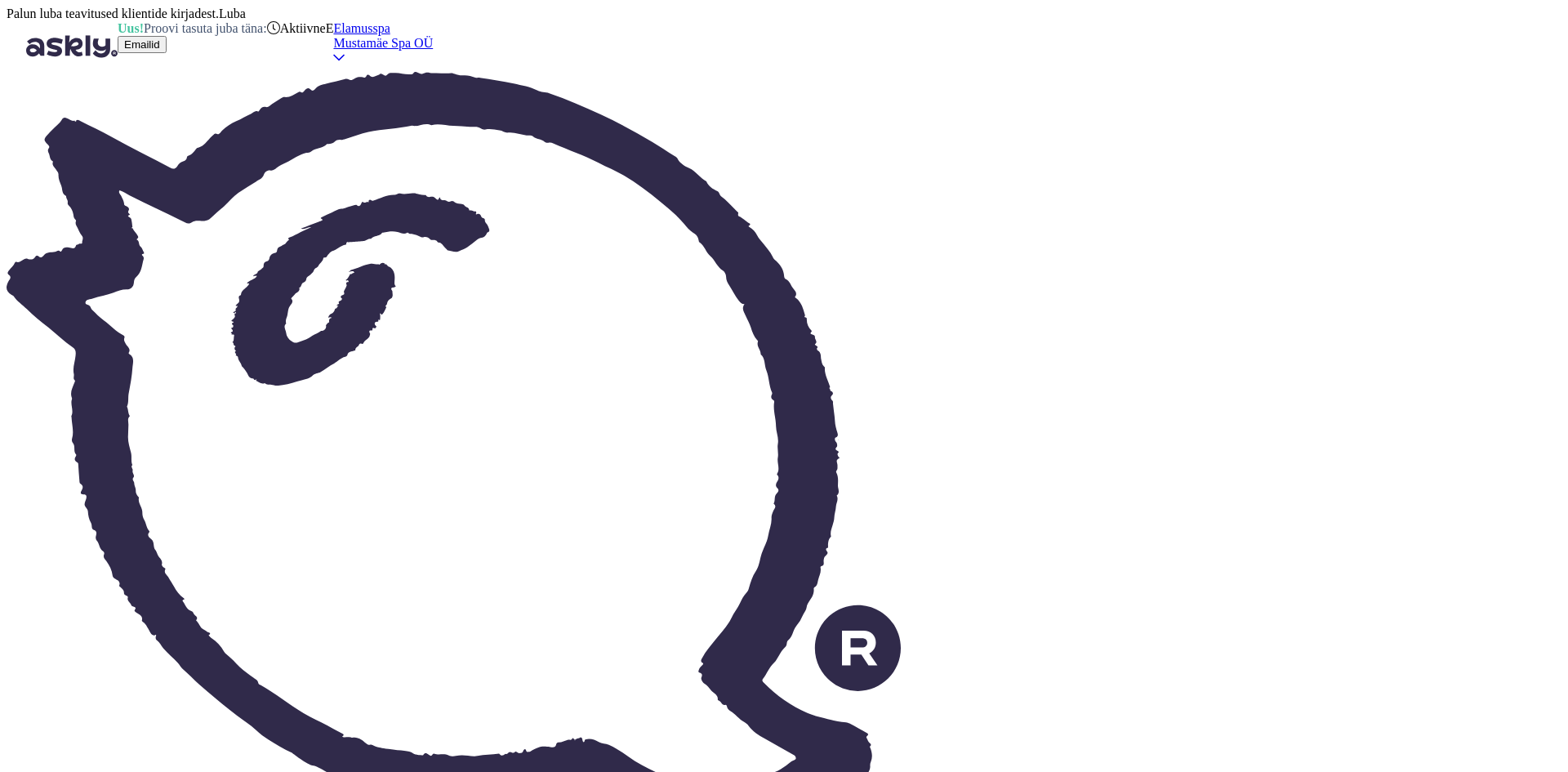
type textarea "Tervitades, [PERSON_NAME]"
type textarea "С наилучшими пожеланиями, Кати из Elamus Spa"
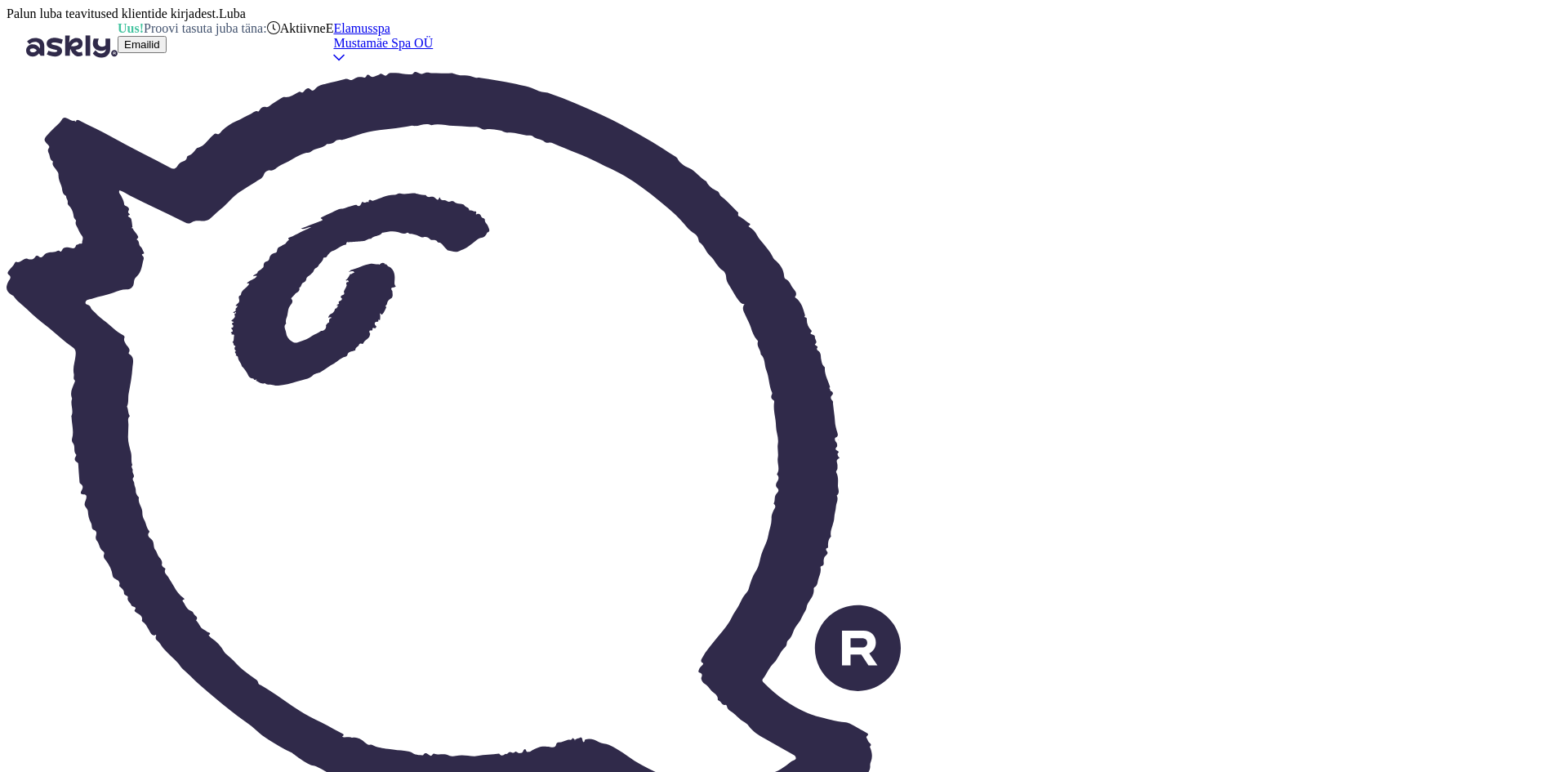
scroll to position [0, 0]
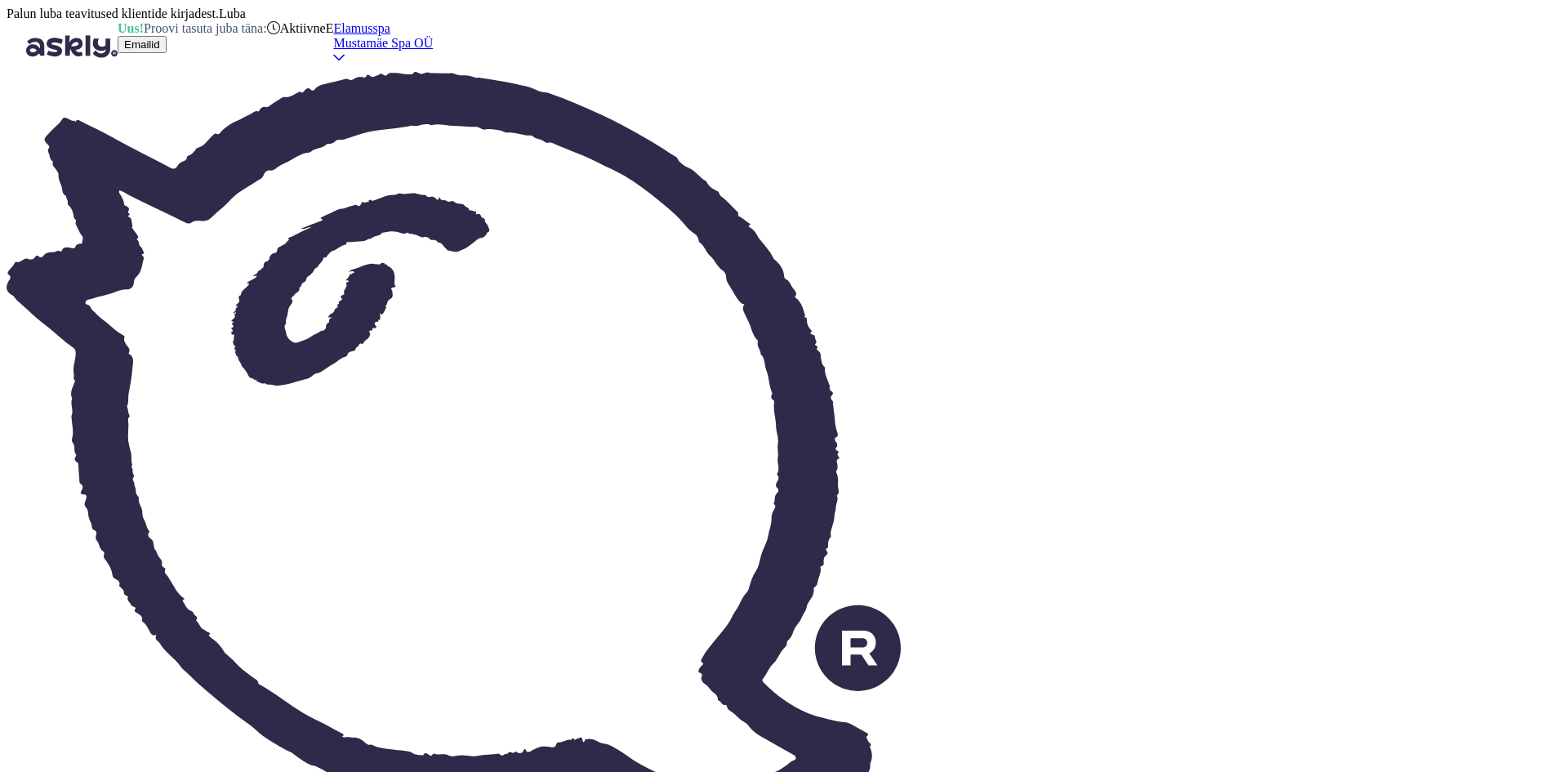
scroll to position [810, 0]
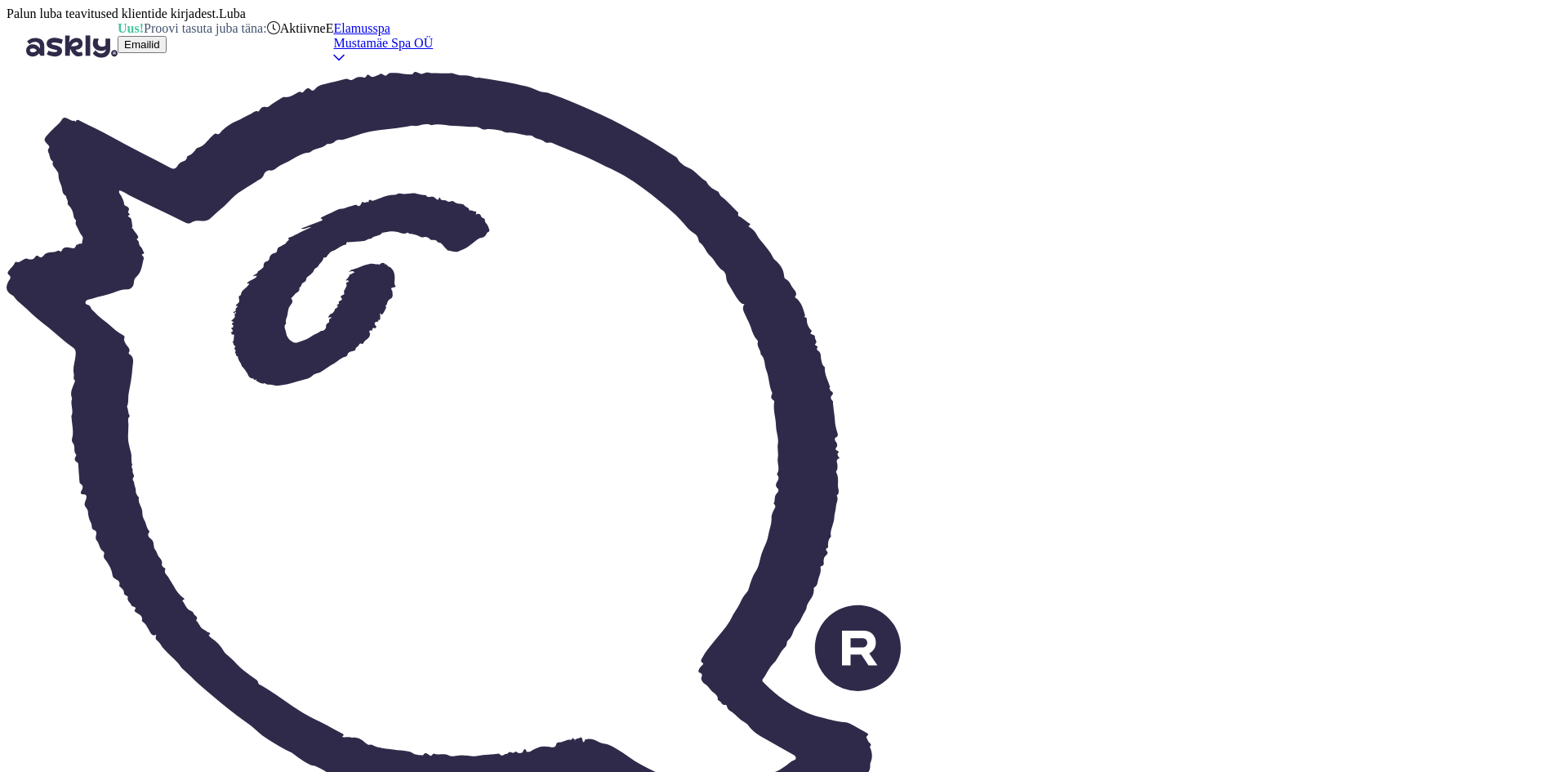
scroll to position [0, 0]
